Goal: Answer question/provide support

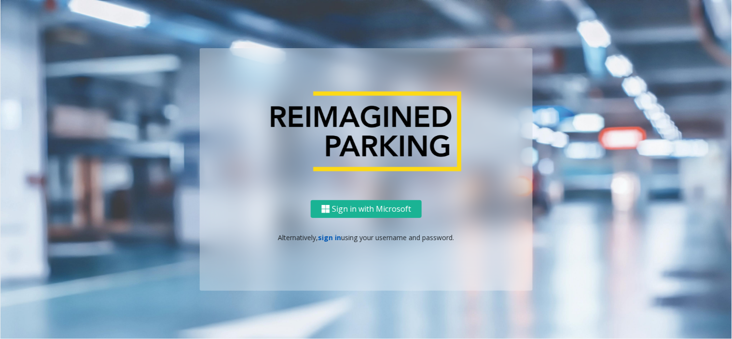
click at [328, 233] on link "sign in" at bounding box center [329, 237] width 23 height 9
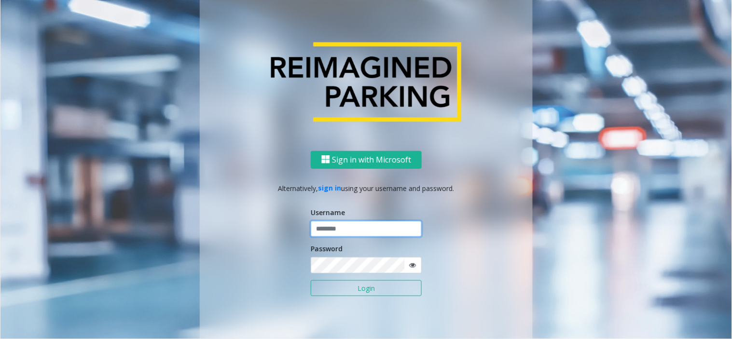
type input "**********"
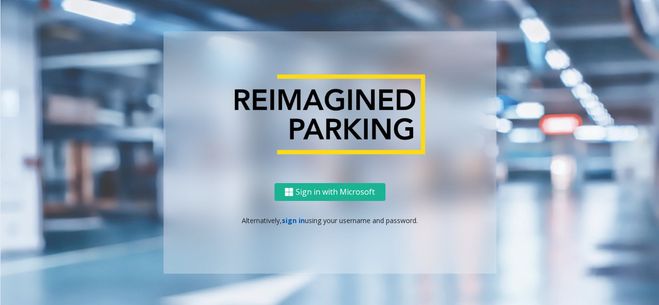
click at [291, 222] on link "sign in" at bounding box center [293, 220] width 23 height 9
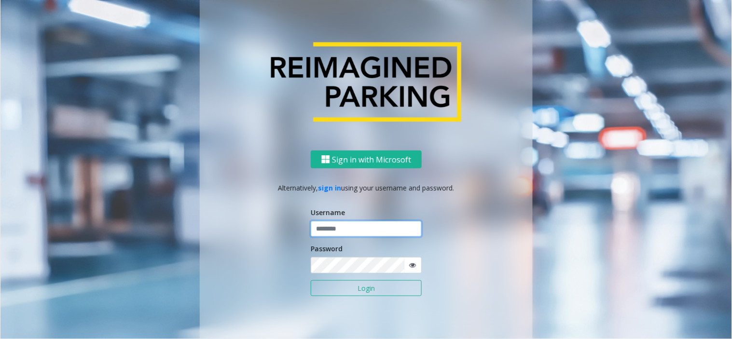
click at [344, 227] on input "text" at bounding box center [366, 229] width 111 height 16
type input "**********"
click at [311, 280] on button "Login" at bounding box center [366, 288] width 111 height 16
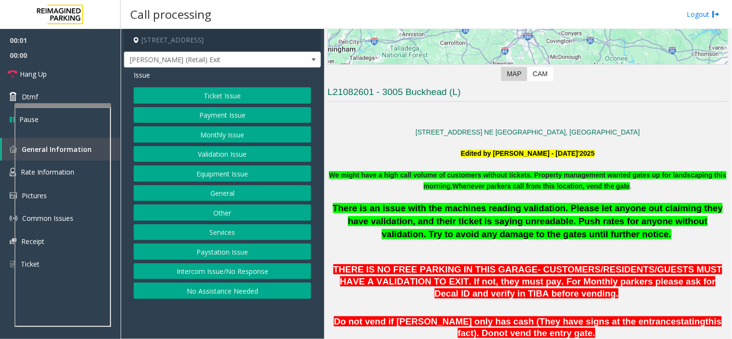
scroll to position [375, 0]
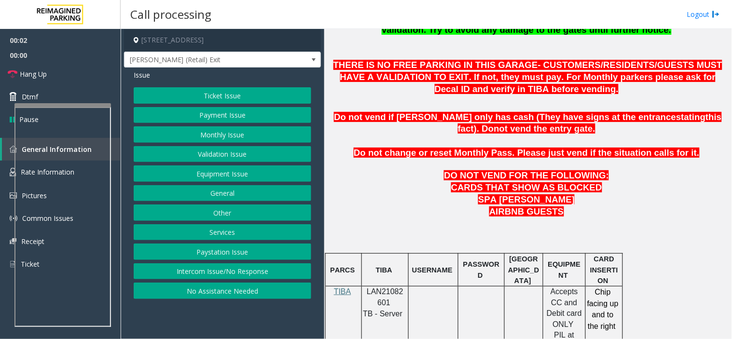
click at [385, 290] on span "LAN21082601" at bounding box center [384, 296] width 37 height 19
copy p "LAN21082601"
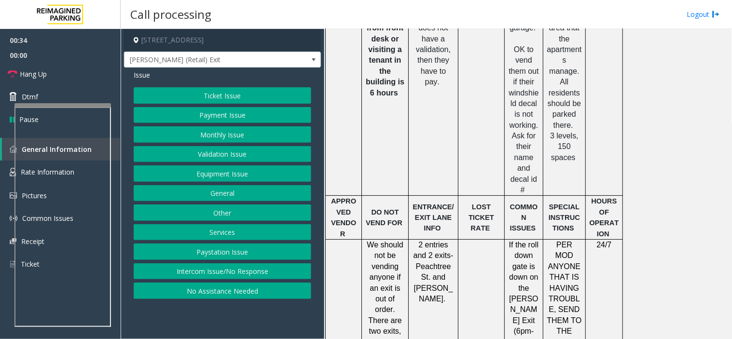
scroll to position [803, 0]
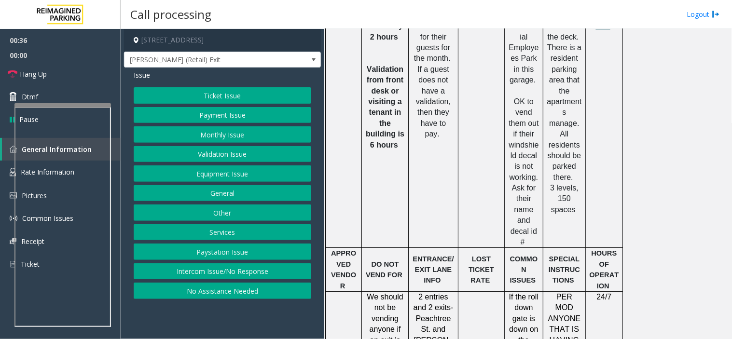
click at [205, 92] on button "Ticket Issue" at bounding box center [222, 95] width 177 height 16
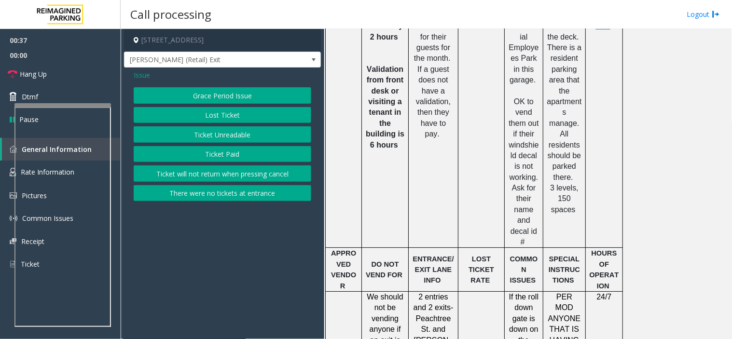
click at [138, 72] on span "Issue" at bounding box center [142, 75] width 16 height 10
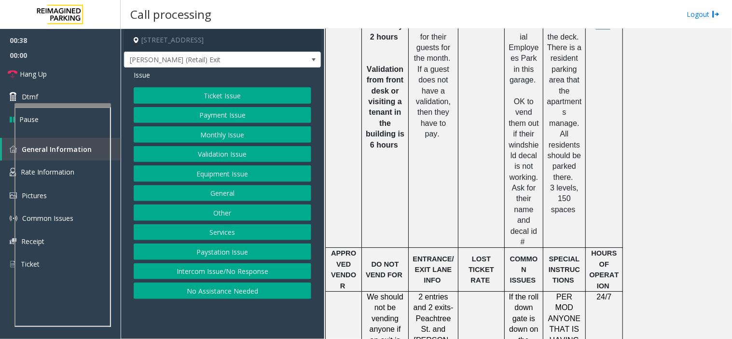
click at [233, 155] on button "Validation Issue" at bounding box center [222, 154] width 177 height 16
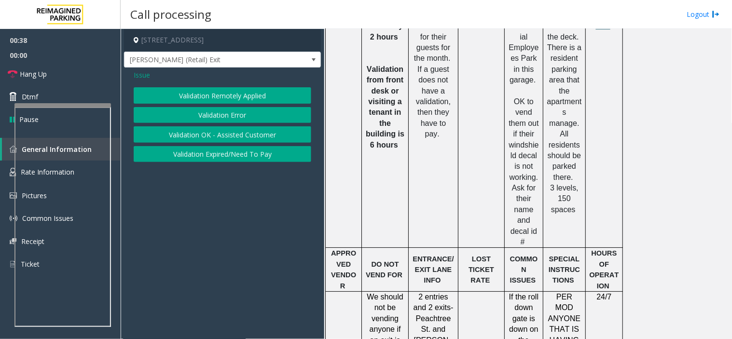
click at [232, 116] on button "Validation Error" at bounding box center [222, 115] width 177 height 16
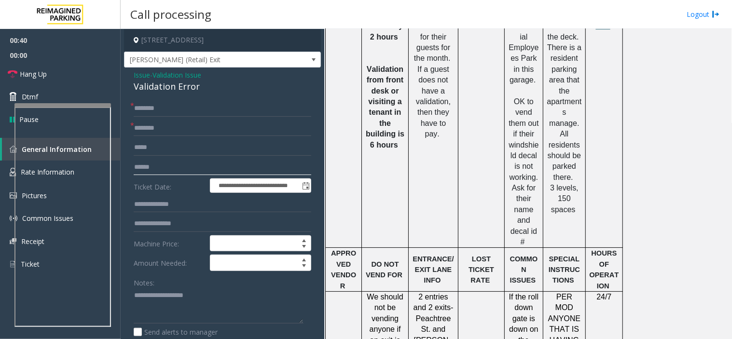
drag, startPoint x: 155, startPoint y: 165, endPoint x: 159, endPoint y: 163, distance: 5.0
click at [156, 166] on input "text" at bounding box center [222, 167] width 177 height 16
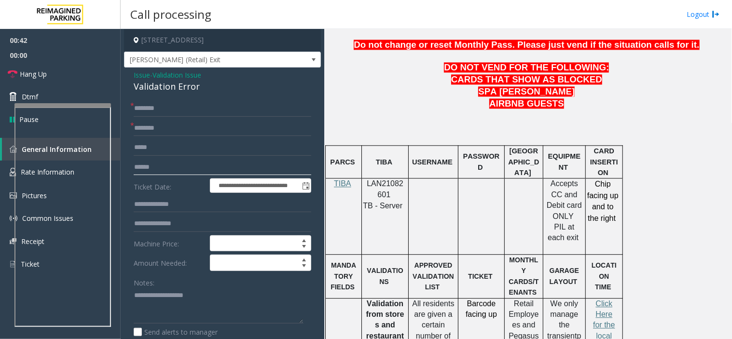
scroll to position [161, 0]
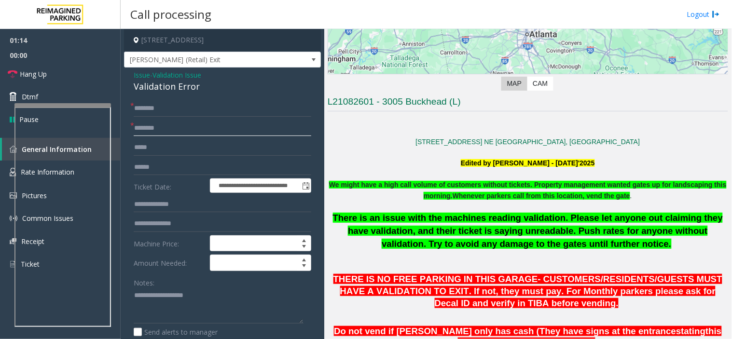
click at [170, 124] on input "text" at bounding box center [222, 128] width 177 height 16
click at [149, 165] on input "text" at bounding box center [222, 167] width 177 height 16
click at [149, 166] on input "text" at bounding box center [222, 167] width 177 height 16
type input "*******"
click at [158, 206] on input "text" at bounding box center [222, 204] width 177 height 16
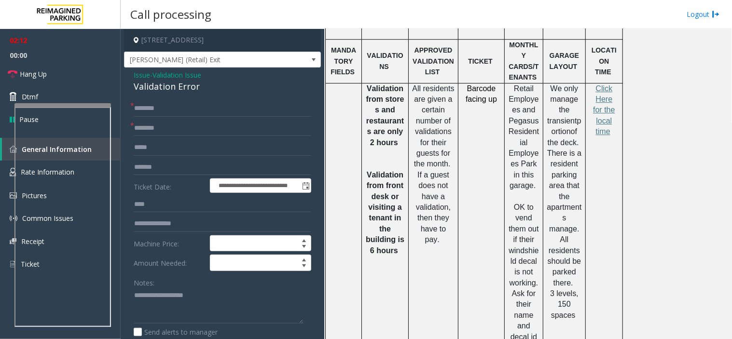
scroll to position [561, 0]
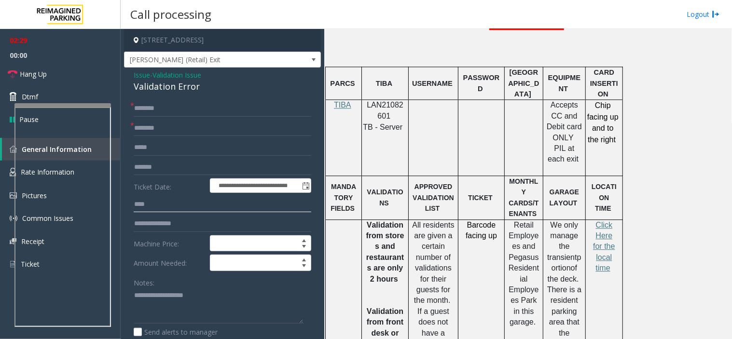
click at [134, 203] on input "****" at bounding box center [222, 204] width 177 height 16
type input "******"
drag, startPoint x: 170, startPoint y: 200, endPoint x: 133, endPoint y: 204, distance: 36.9
click at [134, 204] on input "******" at bounding box center [222, 204] width 177 height 16
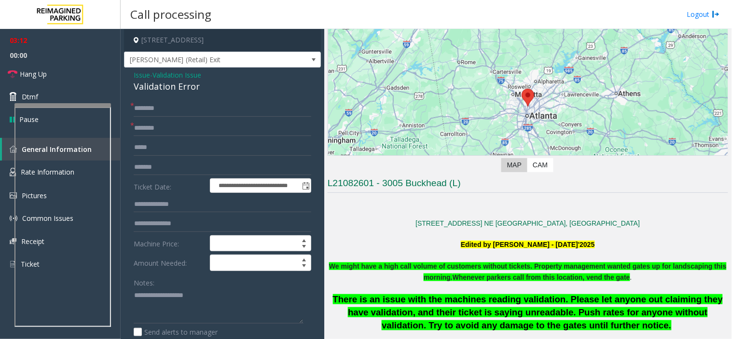
scroll to position [26, 0]
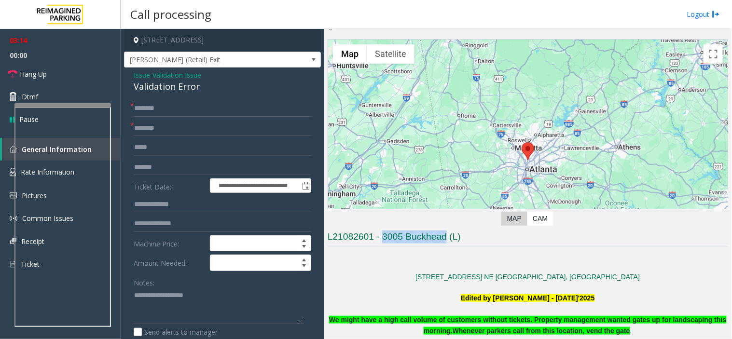
drag, startPoint x: 383, startPoint y: 233, endPoint x: 445, endPoint y: 238, distance: 61.9
click at [445, 238] on h3 "L21082601 - 3005 Buckhead (L)" at bounding box center [527, 238] width 400 height 16
copy h3 "3005 Buckhead"
paste input "**********"
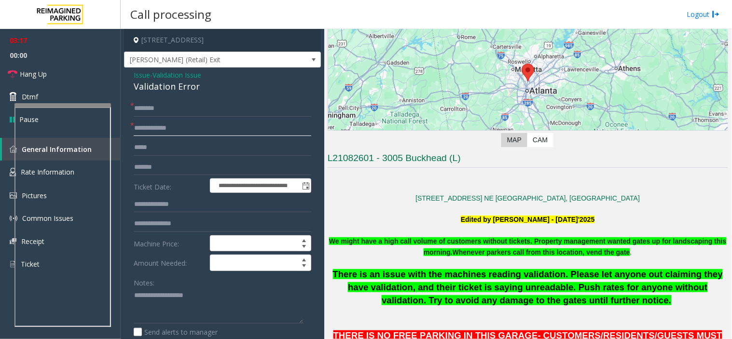
scroll to position [240, 0]
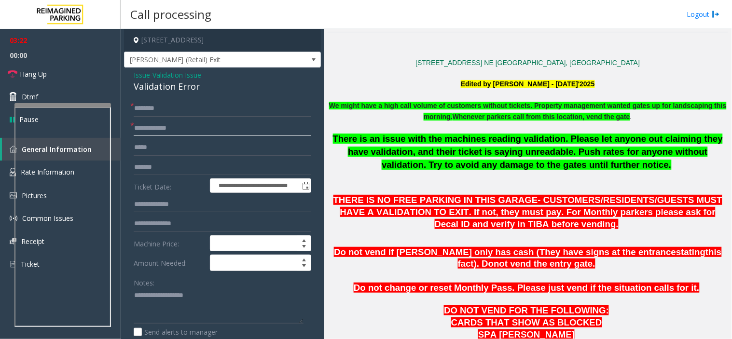
type input "**********"
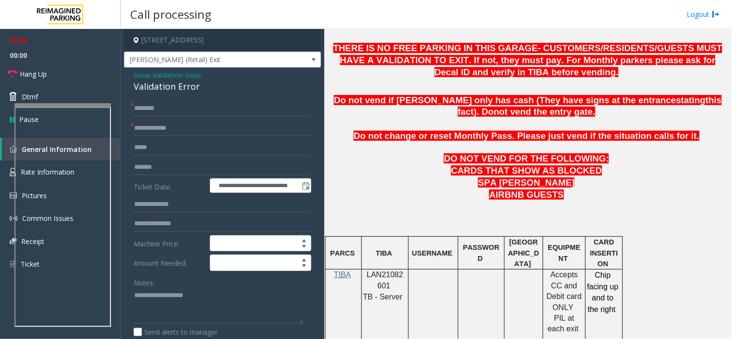
scroll to position [293, 0]
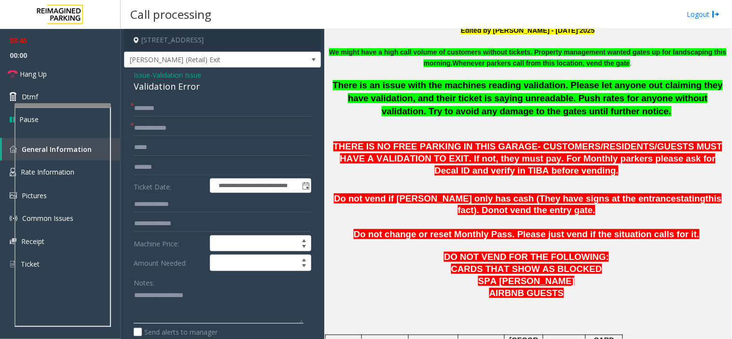
click at [164, 300] on textarea at bounding box center [219, 306] width 170 height 36
drag, startPoint x: 138, startPoint y: 293, endPoint x: 314, endPoint y: 272, distance: 177.7
click at [138, 293] on textarea at bounding box center [219, 306] width 170 height 36
click at [151, 299] on textarea at bounding box center [219, 306] width 170 height 36
type textarea "****"
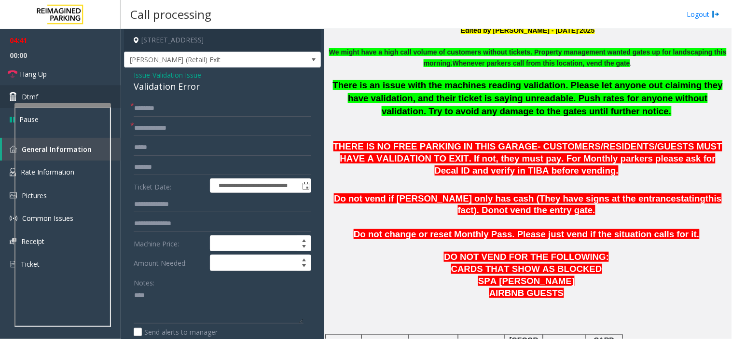
click at [58, 107] on div at bounding box center [62, 105] width 96 height 4
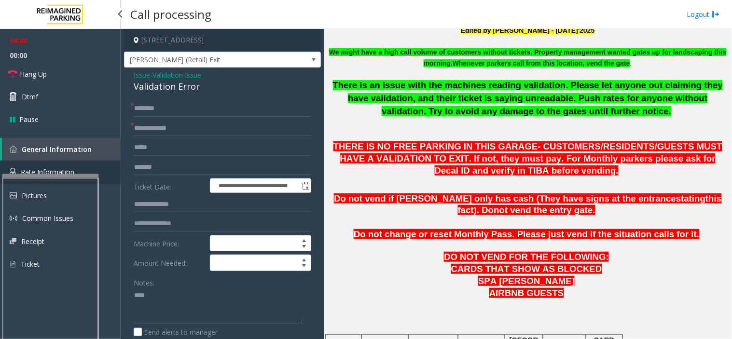
click at [45, 168] on span "Rate Information" at bounding box center [48, 171] width 54 height 9
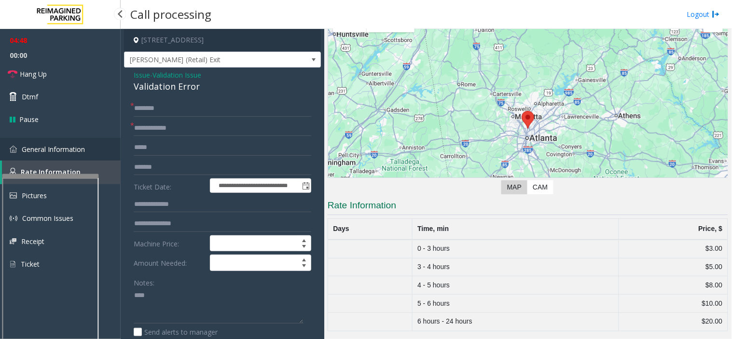
click at [50, 150] on span "General Information" at bounding box center [53, 149] width 63 height 9
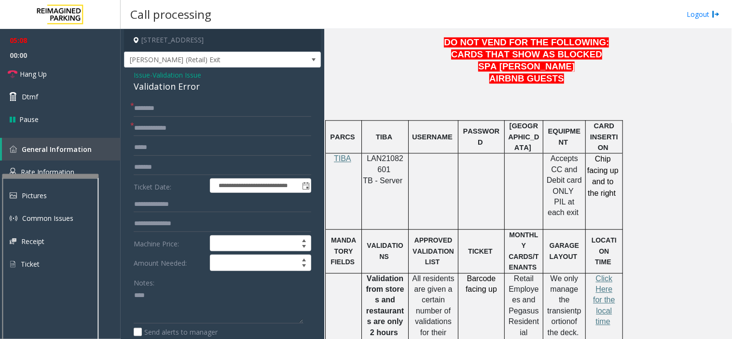
scroll to position [133, 0]
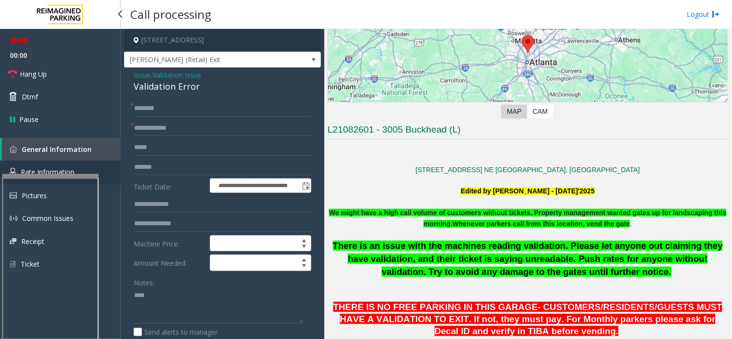
click at [38, 171] on span "Rate Information" at bounding box center [48, 171] width 54 height 9
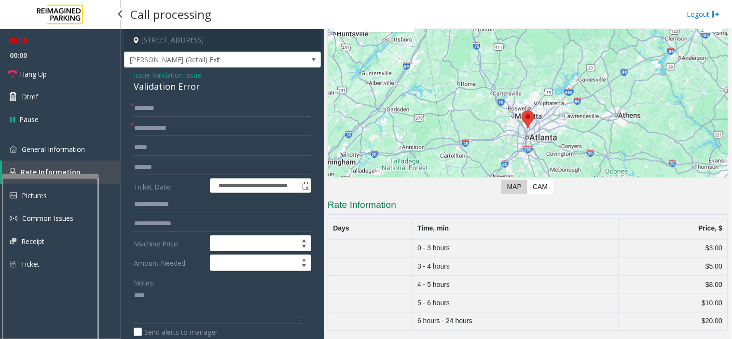
scroll to position [57, 0]
click at [136, 76] on span "Issue" at bounding box center [142, 75] width 16 height 10
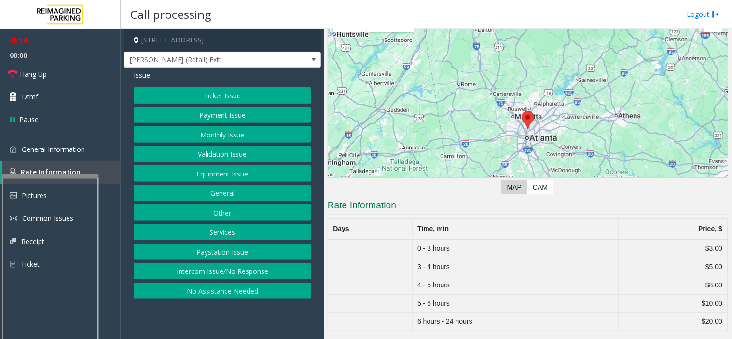
click at [224, 154] on button "Validation Issue" at bounding box center [222, 154] width 177 height 16
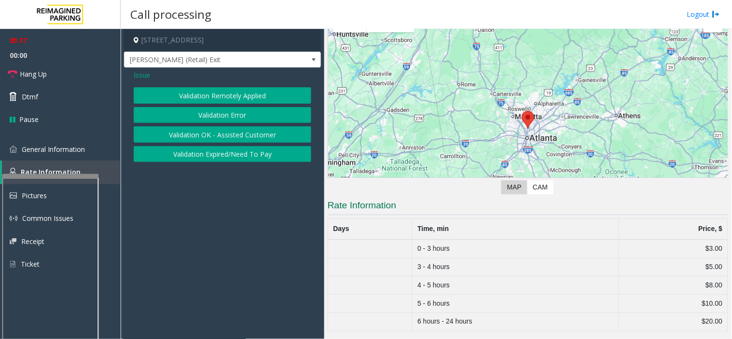
click at [227, 162] on button "Validation Expired/Need To Pay" at bounding box center [222, 154] width 177 height 16
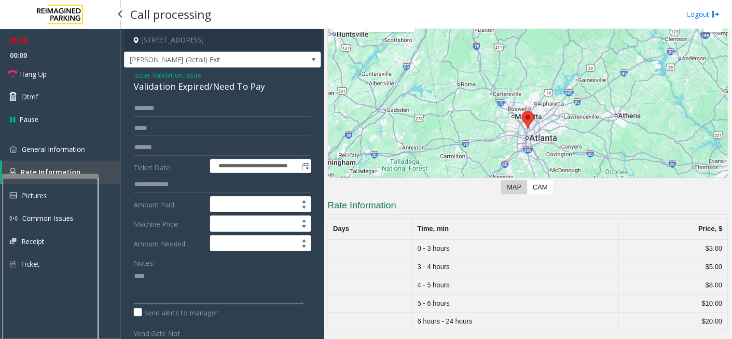
drag, startPoint x: 156, startPoint y: 278, endPoint x: 112, endPoint y: 275, distance: 44.0
click at [112, 275] on app-root "**********" at bounding box center [366, 169] width 732 height 339
drag, startPoint x: 206, startPoint y: 86, endPoint x: 128, endPoint y: 93, distance: 78.9
click at [128, 93] on div "**********" at bounding box center [222, 246] width 197 height 356
copy div "Validation Expired"
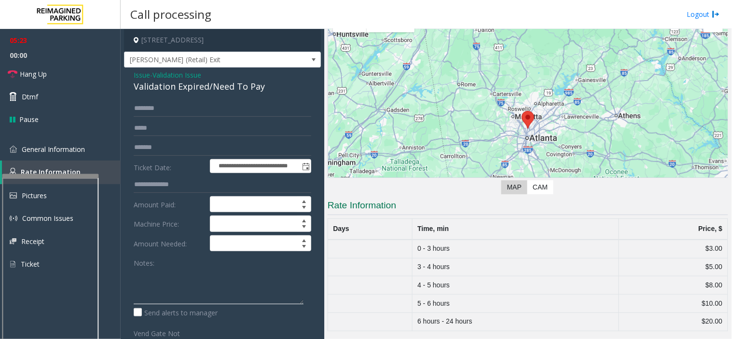
click at [167, 285] on textarea at bounding box center [219, 286] width 170 height 36
paste textarea "**********"
click at [181, 282] on textarea at bounding box center [219, 286] width 170 height 36
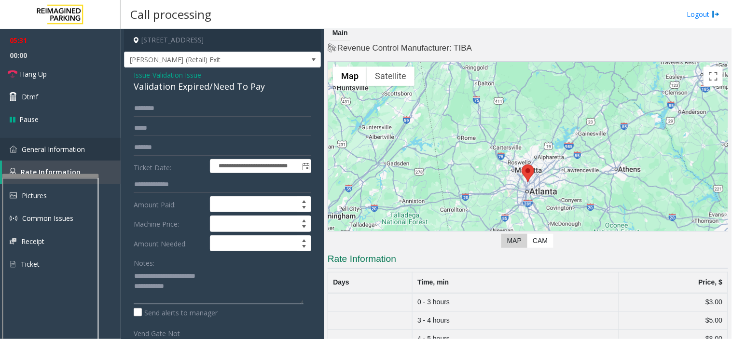
scroll to position [0, 0]
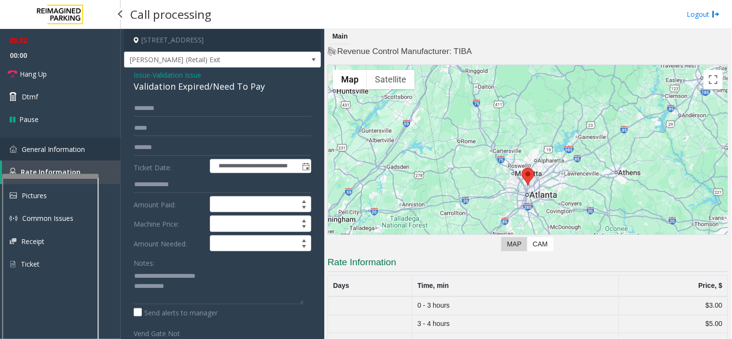
click at [51, 153] on link "General Information" at bounding box center [60, 149] width 121 height 23
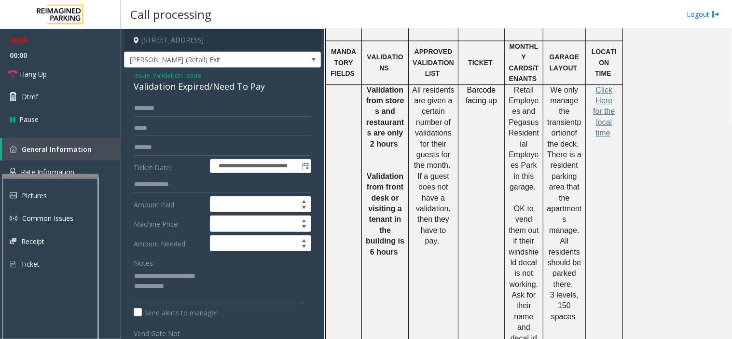
scroll to position [589, 0]
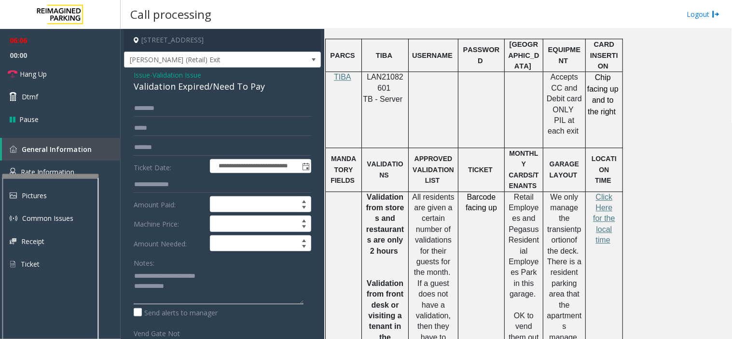
click at [190, 285] on textarea at bounding box center [219, 286] width 170 height 36
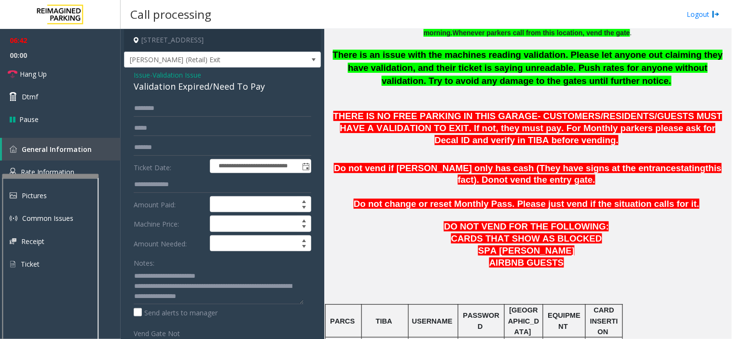
scroll to position [214, 0]
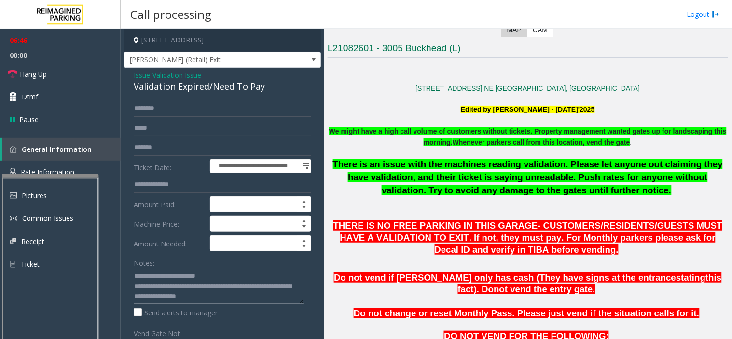
drag, startPoint x: 282, startPoint y: 292, endPoint x: 272, endPoint y: 290, distance: 10.3
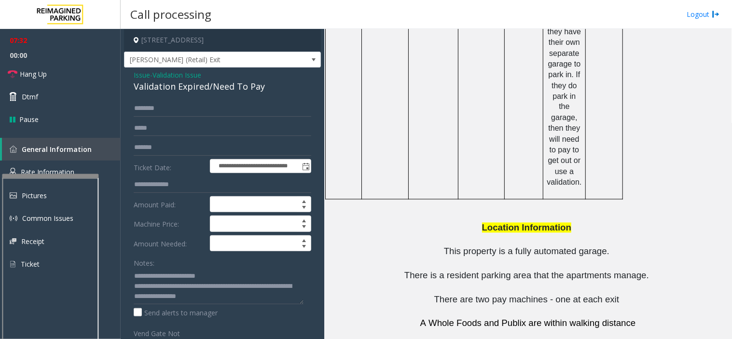
scroll to position [1365, 0]
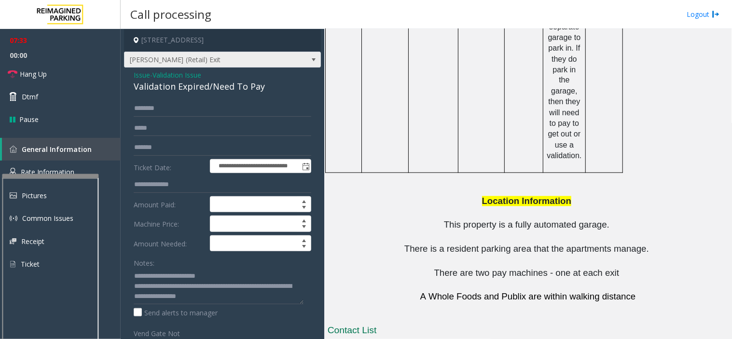
click at [223, 63] on span "[PERSON_NAME] (Retail) Exit" at bounding box center [202, 59] width 157 height 15
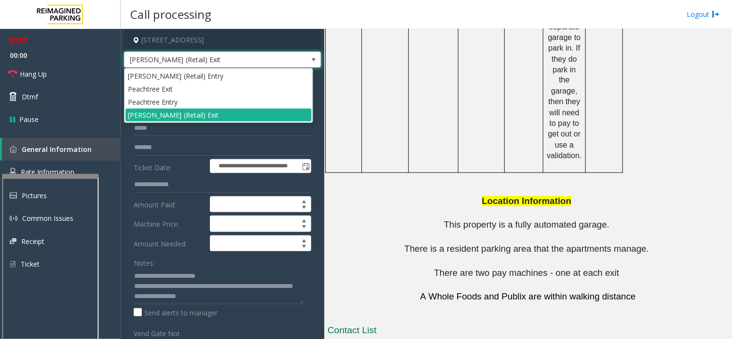
click at [422, 231] on p at bounding box center [527, 237] width 400 height 12
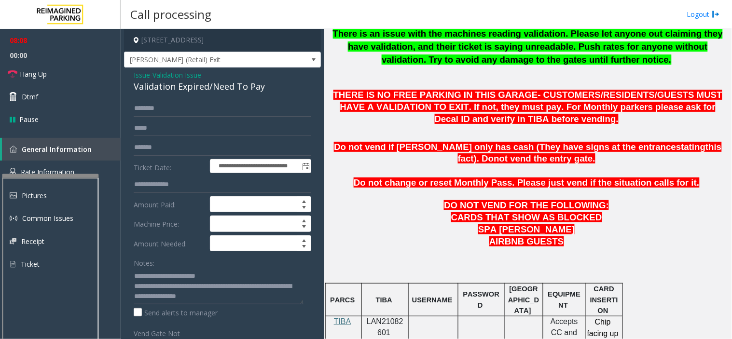
scroll to position [240, 0]
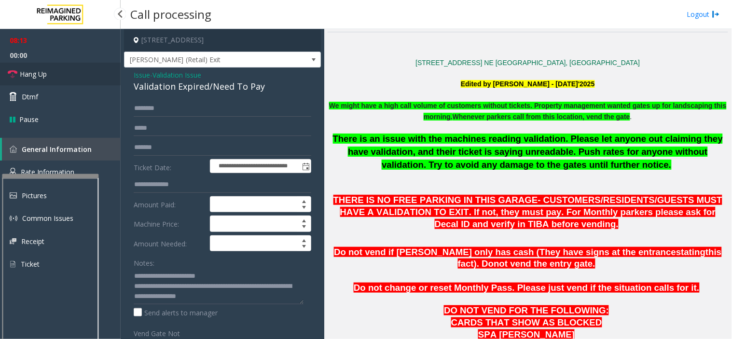
drag, startPoint x: 46, startPoint y: 73, endPoint x: 79, endPoint y: 66, distance: 33.5
click at [46, 73] on span "Hang Up" at bounding box center [33, 74] width 27 height 10
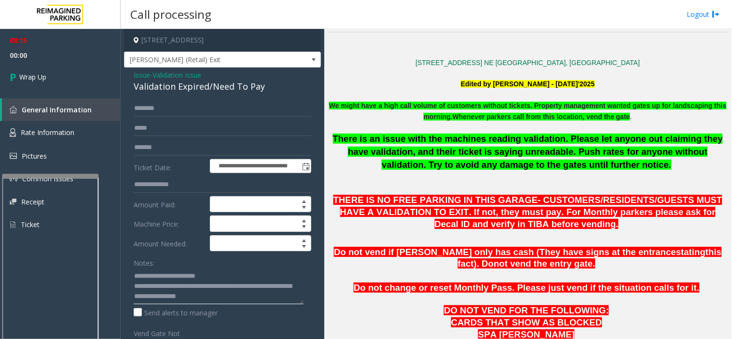
click at [242, 299] on textarea at bounding box center [219, 286] width 170 height 36
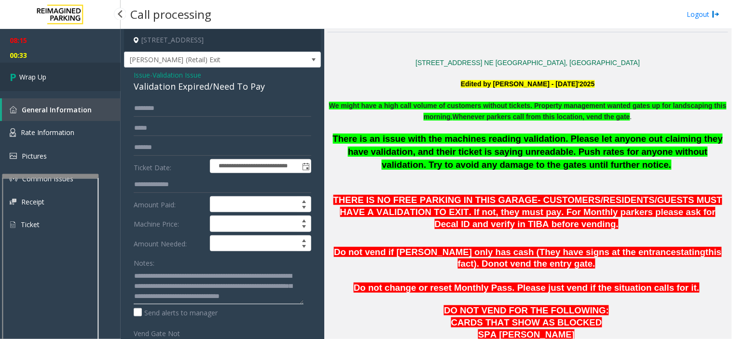
type textarea "**********"
click at [37, 73] on span "Wrap Up" at bounding box center [32, 77] width 27 height 10
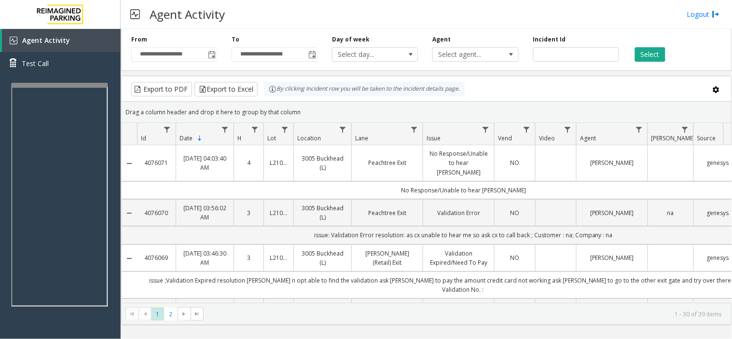
click at [71, 84] on div at bounding box center [59, 85] width 96 height 4
